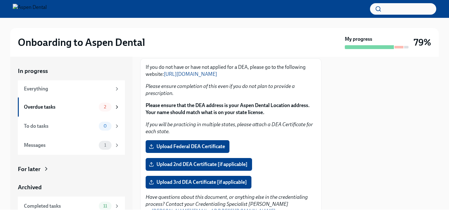
scroll to position [83, 0]
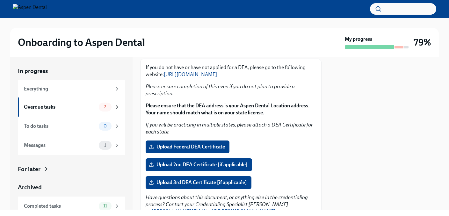
click at [217, 74] on link "[URL][DOMAIN_NAME]" at bounding box center [190, 74] width 53 height 6
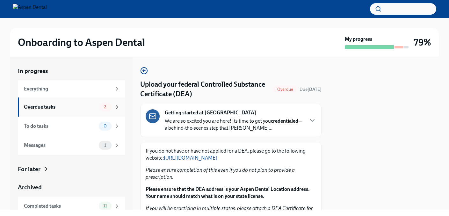
click at [78, 107] on div "Overdue tasks" at bounding box center [60, 107] width 72 height 7
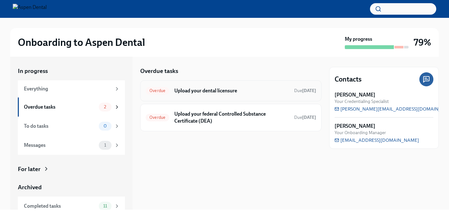
click at [230, 91] on h6 "Upload your dental licensure" at bounding box center [231, 90] width 115 height 7
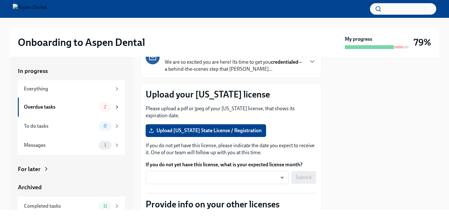
scroll to position [50, 0]
click at [222, 132] on span "Upload [US_STATE] State License / Registration" at bounding box center [205, 130] width 111 height 6
click at [0, 0] on input "Upload [US_STATE] State License / Registration" at bounding box center [0, 0] width 0 height 0
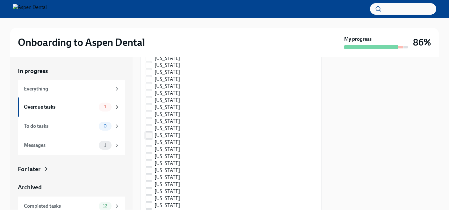
scroll to position [243, 0]
click at [149, 110] on input "[US_STATE]" at bounding box center [149, 111] width 6 height 6
checkbox input "true"
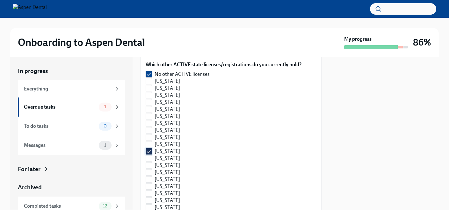
scroll to position [200, 0]
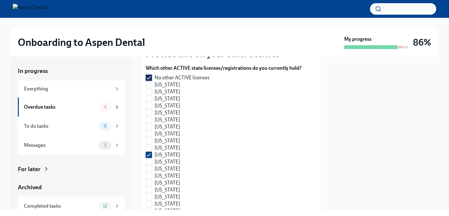
click at [149, 77] on input "No other ACTIVE licenses" at bounding box center [149, 78] width 6 height 6
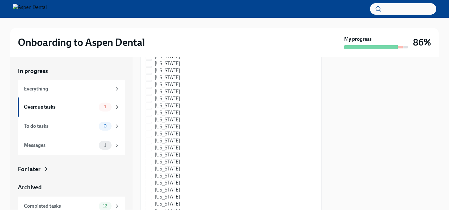
scroll to position [485, 0]
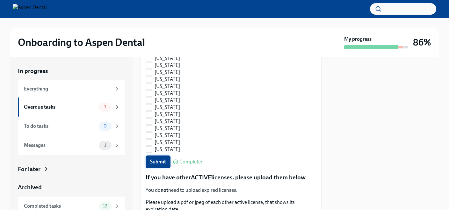
click at [164, 162] on span "Submit" at bounding box center [158, 162] width 16 height 6
checkbox input "true"
checkbox input "false"
checkbox input "true"
